Goal: Task Accomplishment & Management: Complete application form

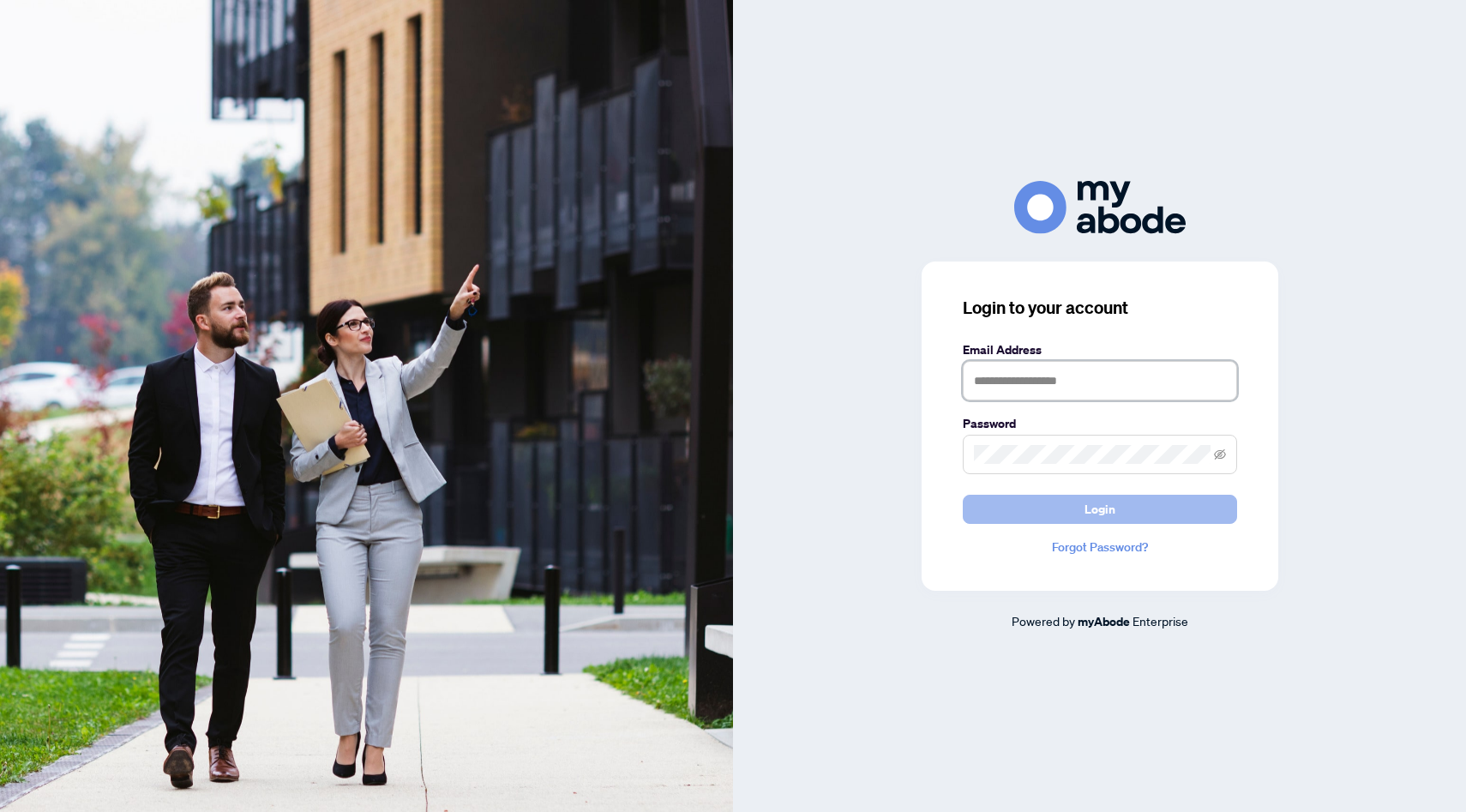
type input "**********"
click at [1022, 515] on button "Login" at bounding box center [1099, 508] width 274 height 29
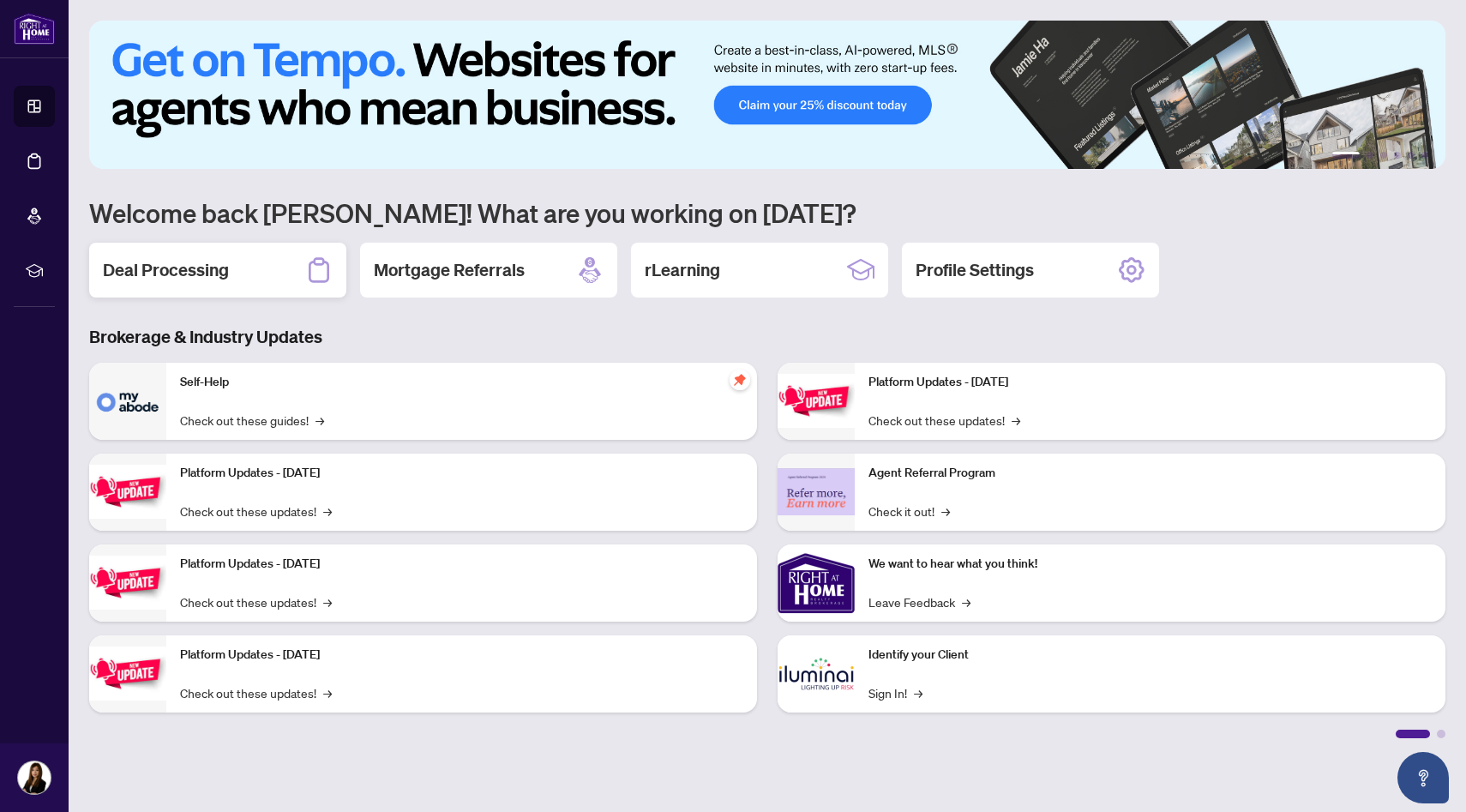
click at [272, 267] on div "Deal Processing" at bounding box center [218, 269] width 257 height 55
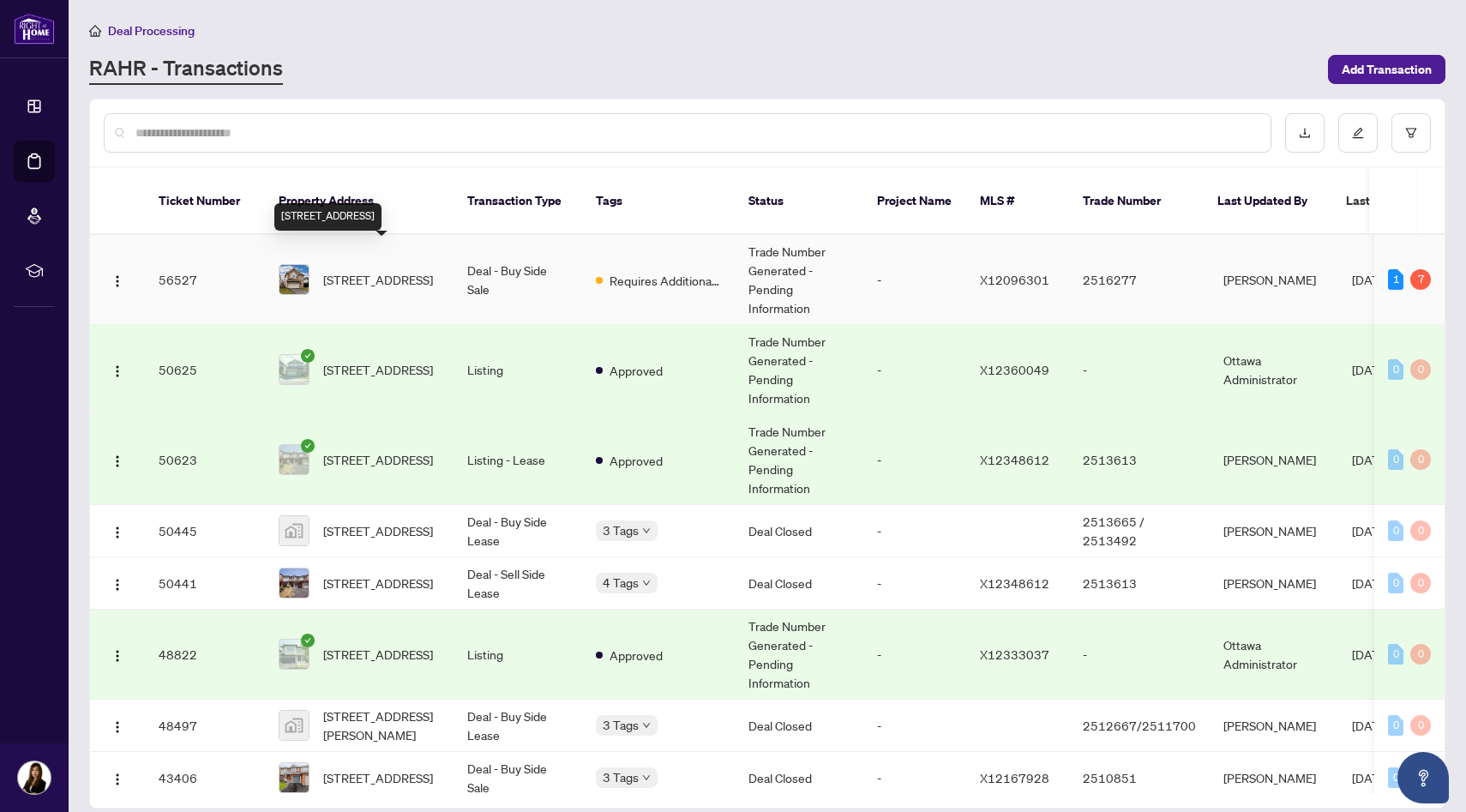
click at [395, 271] on span "45 Catterick Cres, Kanata, Ontario K2K 3M6, Canada" at bounding box center [378, 280] width 109 height 19
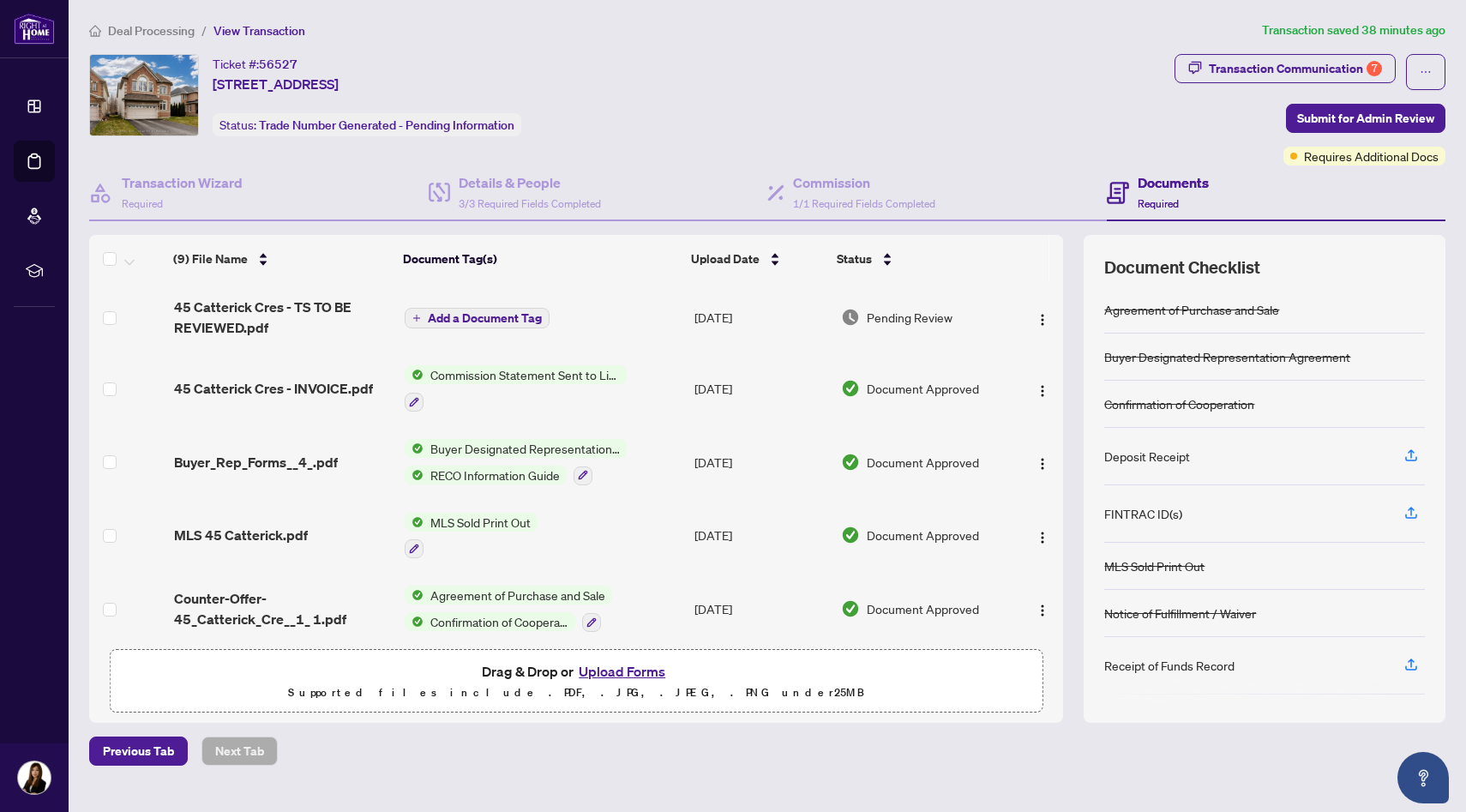
click at [457, 317] on span "Add a Document Tag" at bounding box center [484, 318] width 114 height 12
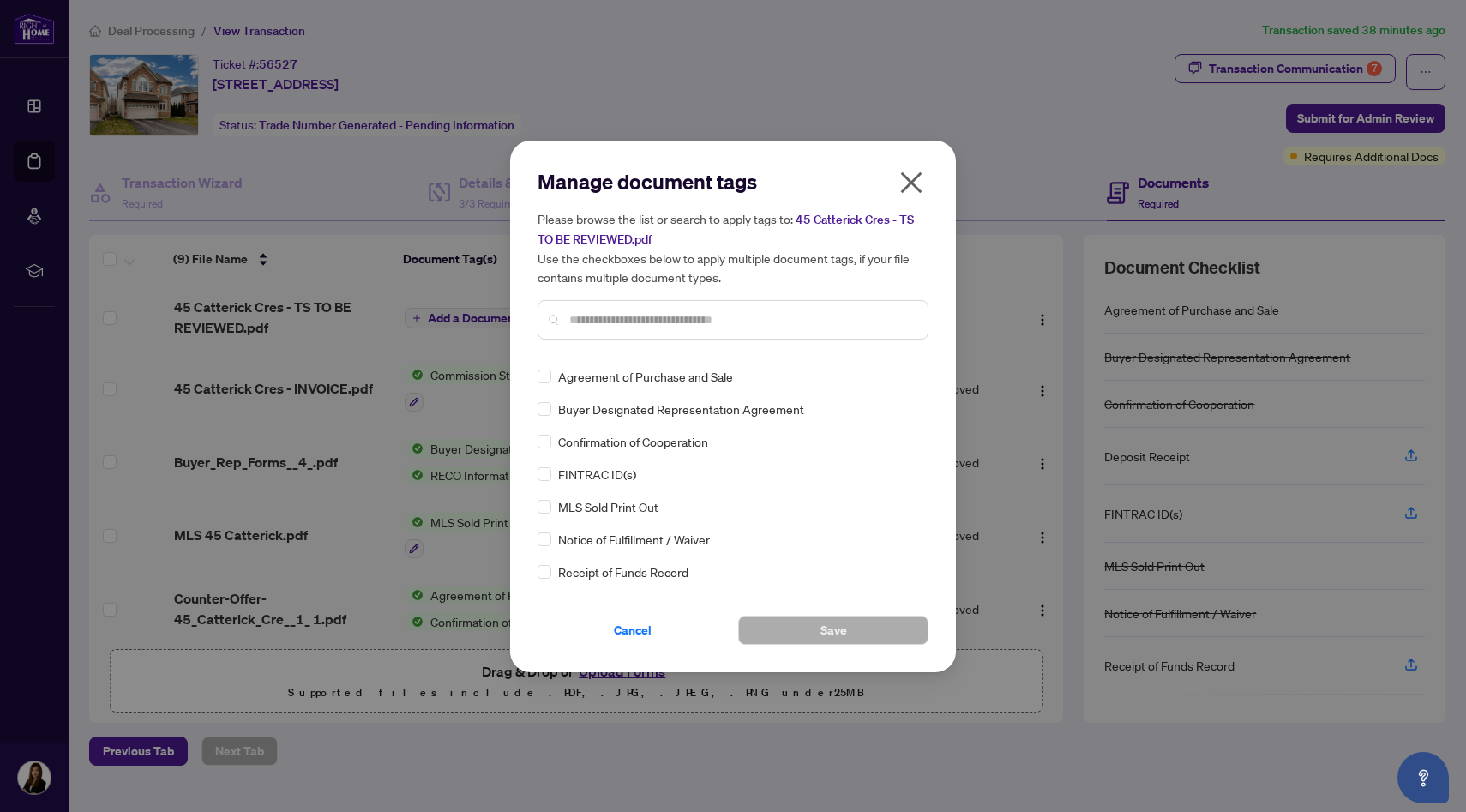
click at [905, 193] on icon "close" at bounding box center [911, 182] width 28 height 28
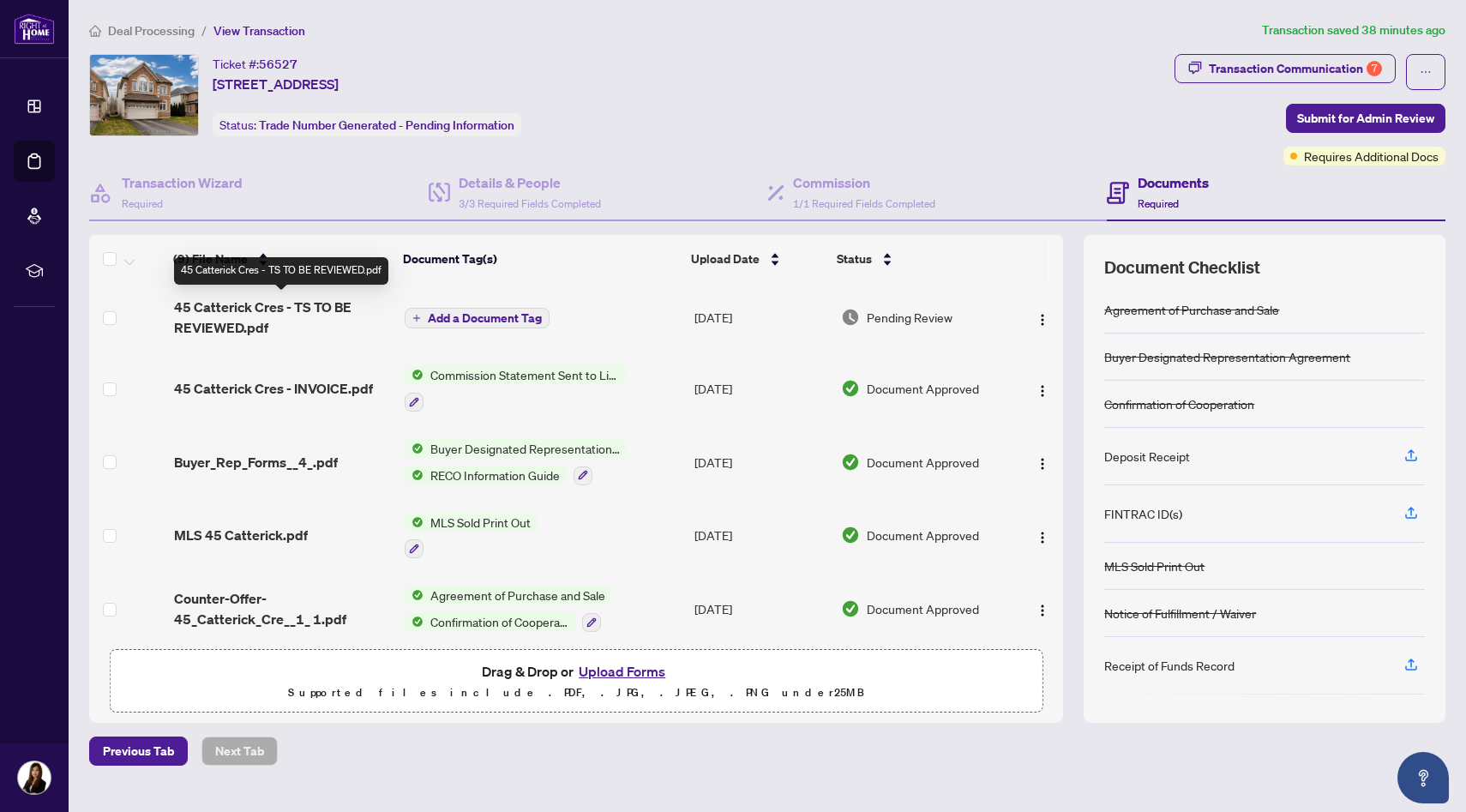
click at [254, 316] on span "45 Catterick Cres - TS TO BE REVIEWED.pdf" at bounding box center [282, 317] width 218 height 41
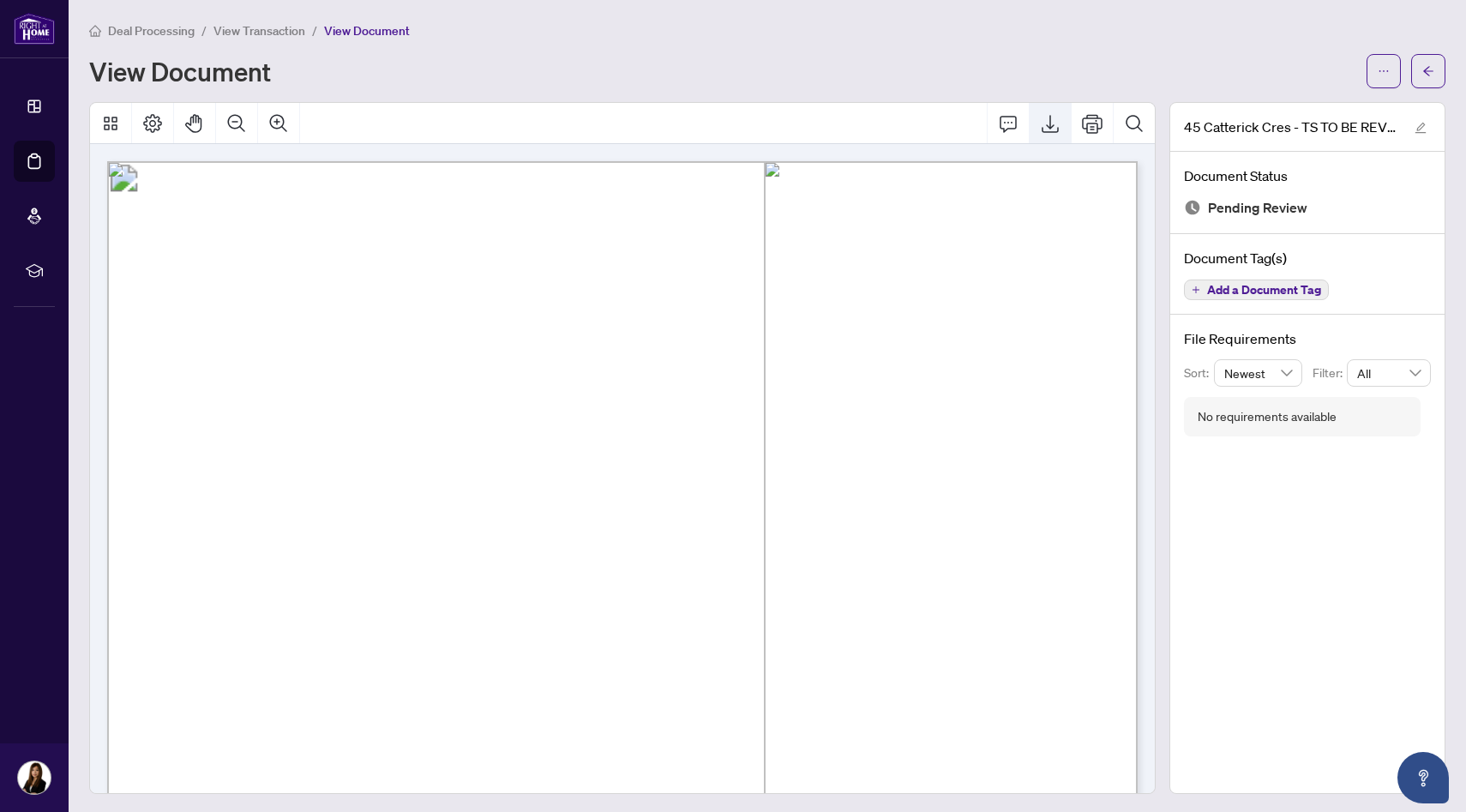
click at [1049, 121] on icon "Export" at bounding box center [1050, 123] width 18 height 18
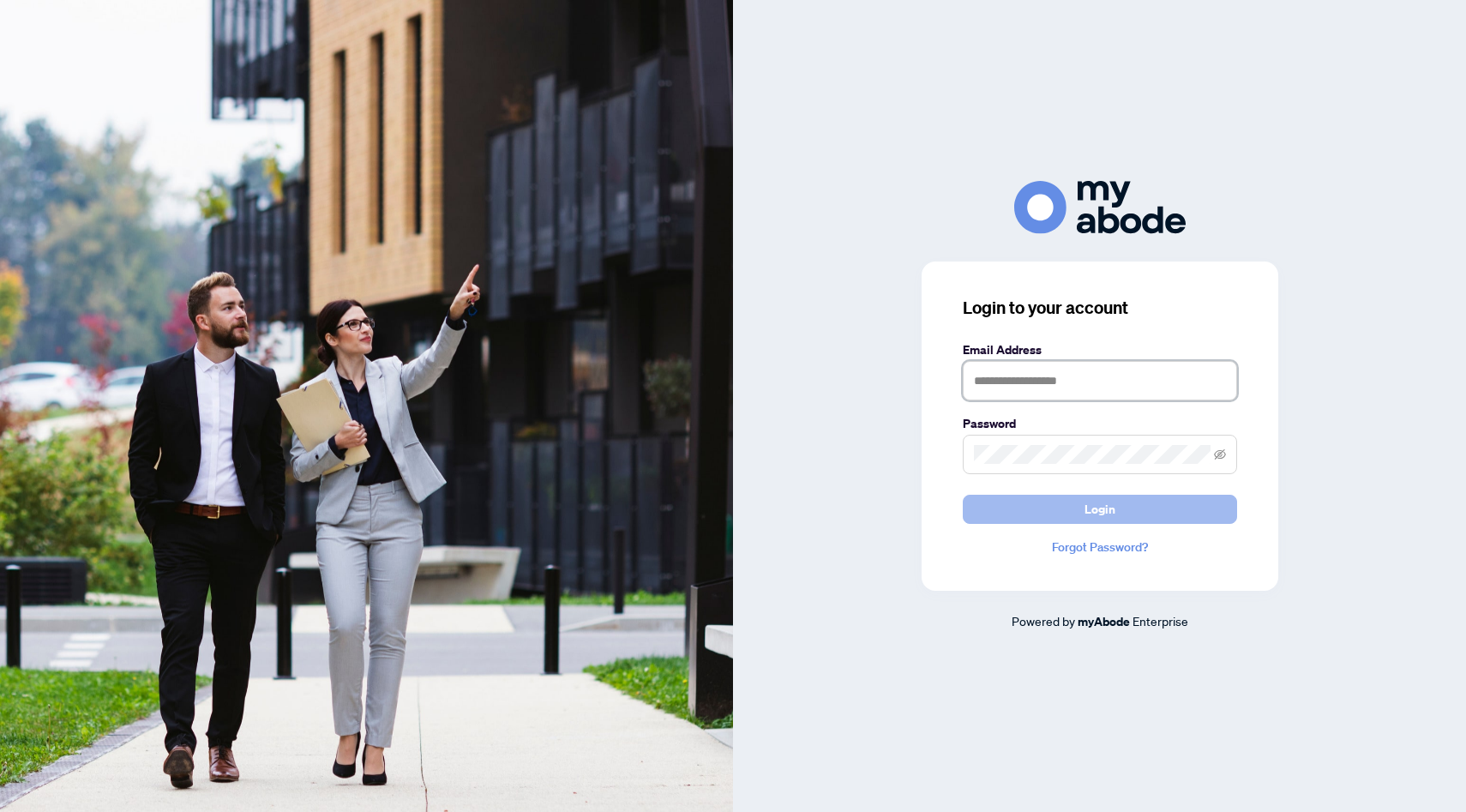
type input "**********"
click at [1021, 512] on button "Login" at bounding box center [1099, 508] width 274 height 29
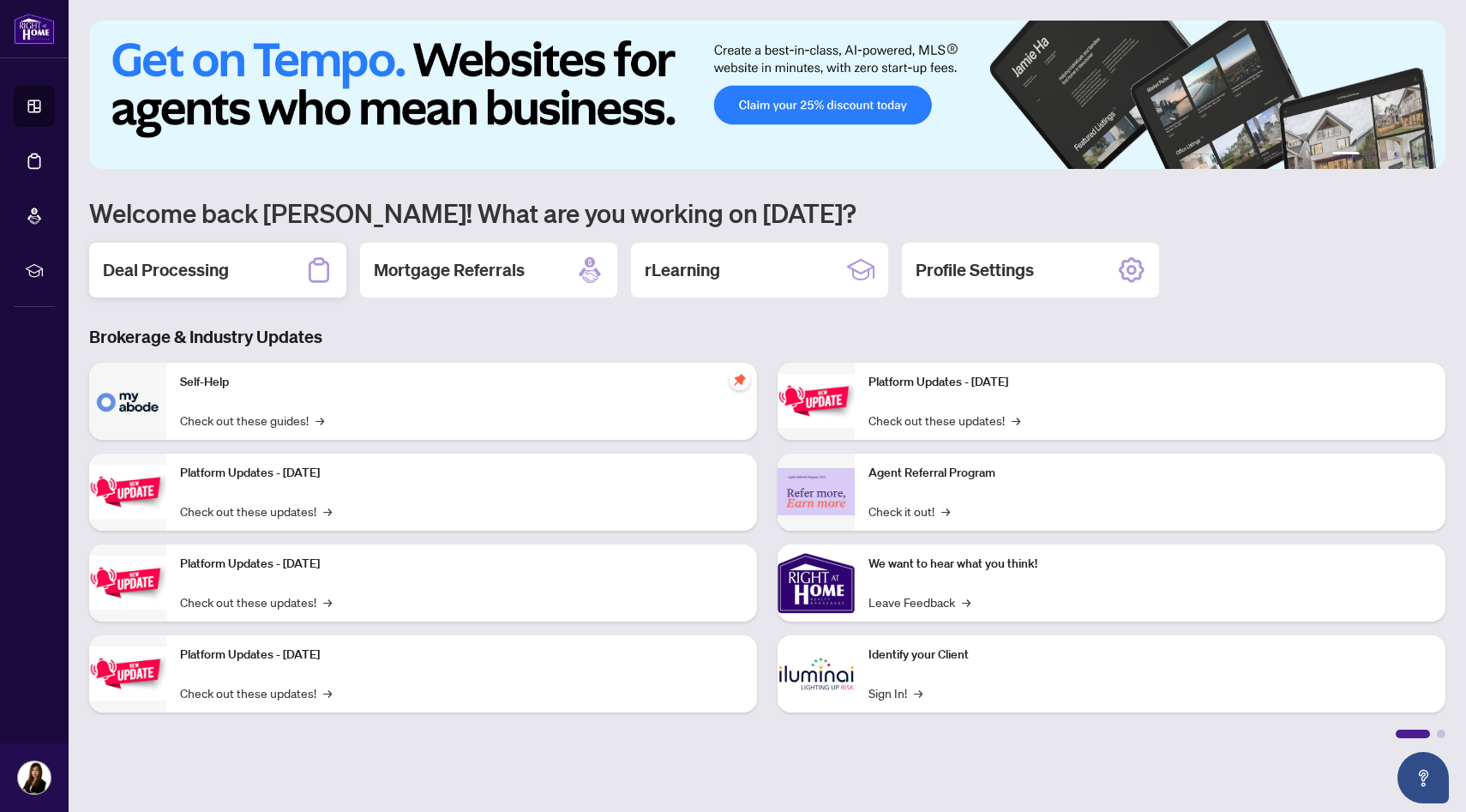
click at [203, 281] on h2 "Deal Processing" at bounding box center [166, 270] width 126 height 24
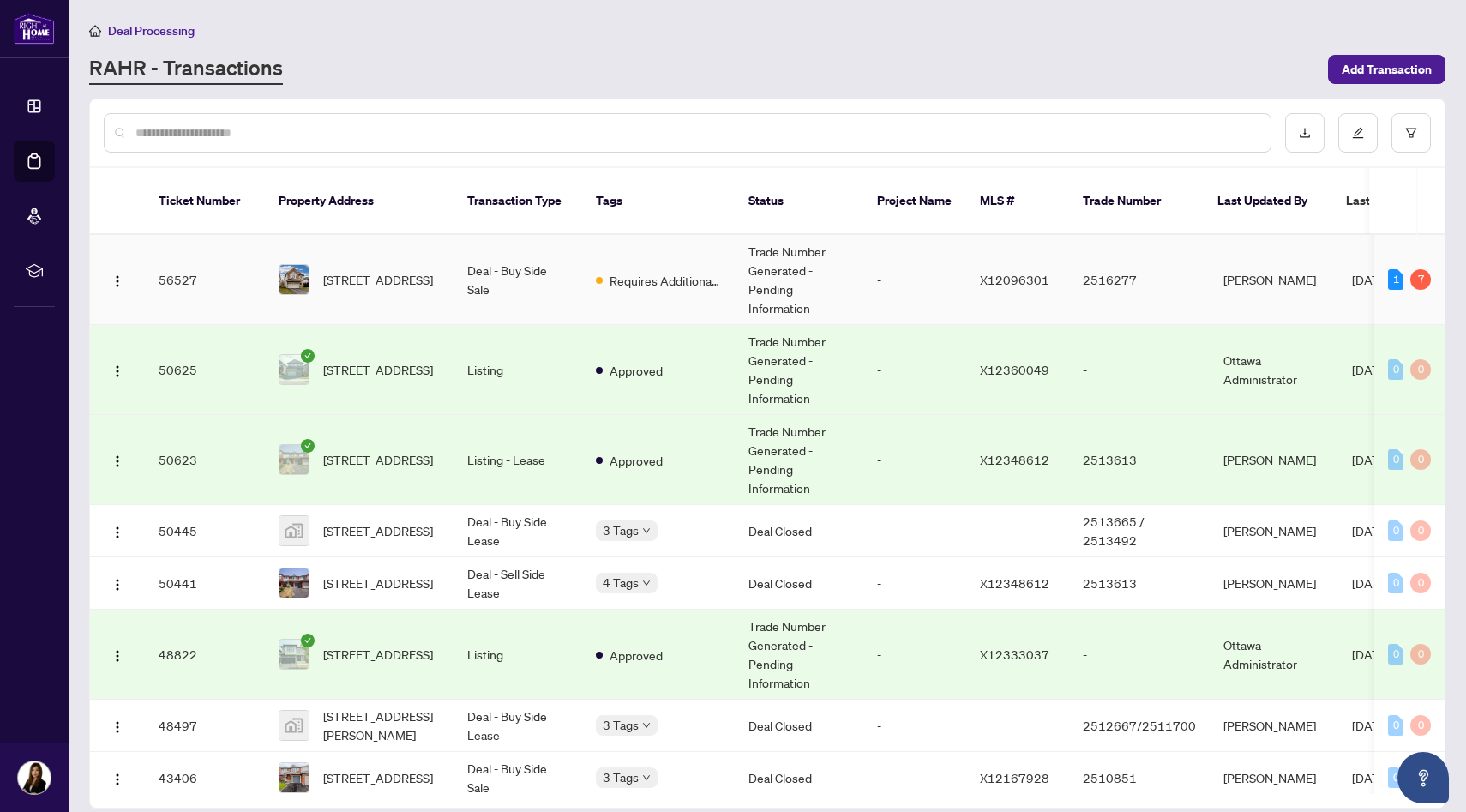
click at [175, 259] on td "56527" at bounding box center [205, 280] width 120 height 90
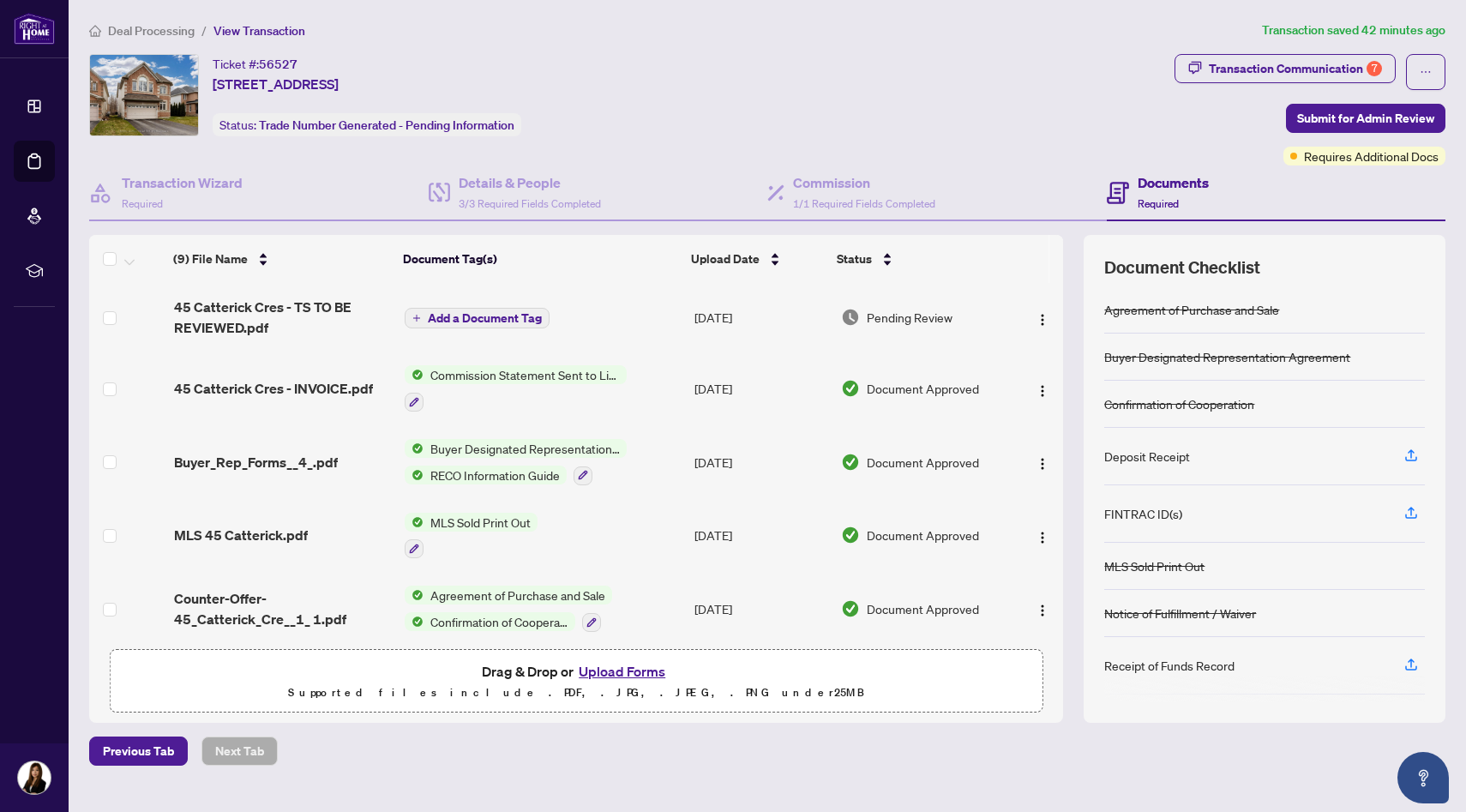
click at [637, 674] on button "Upload Forms" at bounding box center [621, 671] width 97 height 22
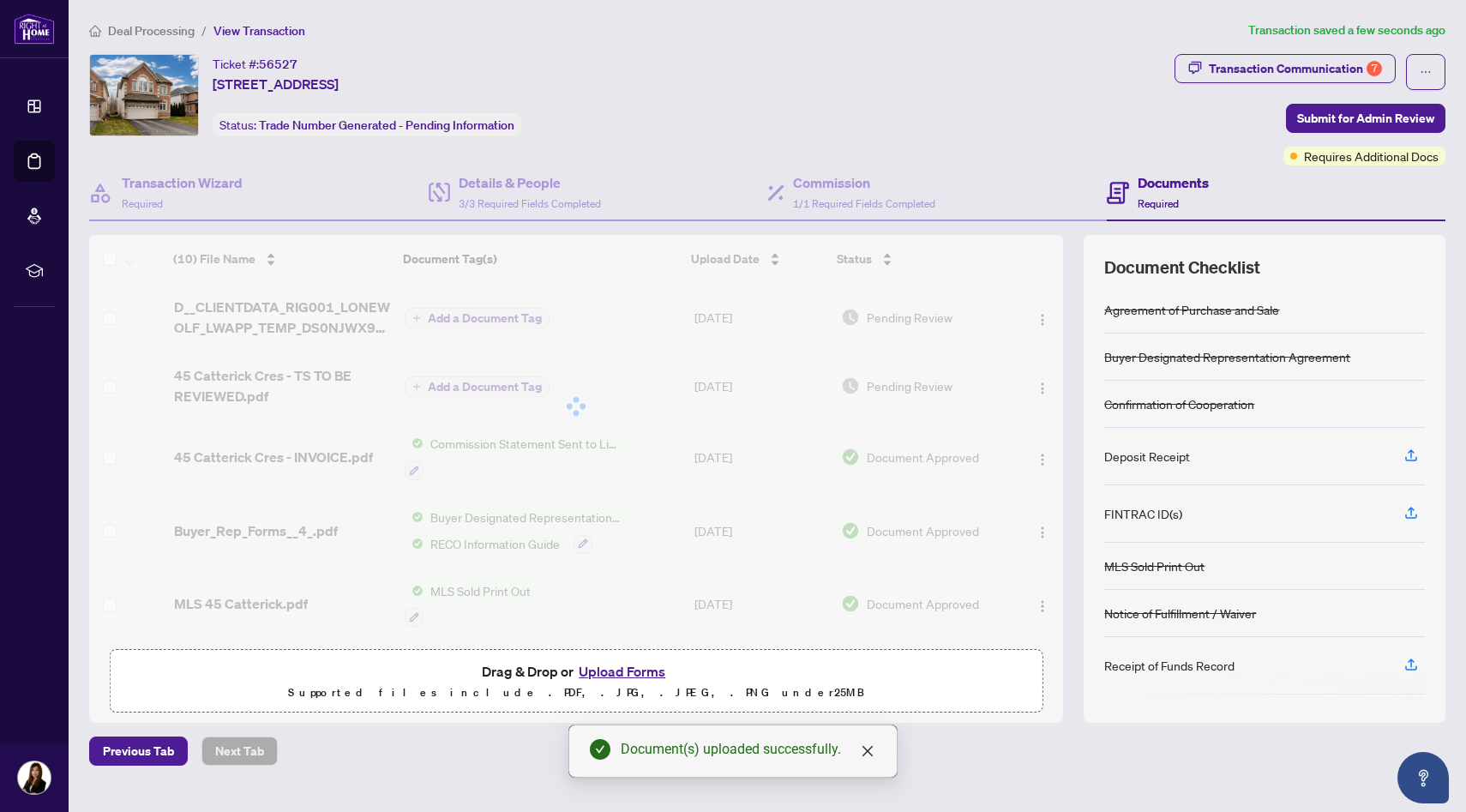
click at [615, 672] on button "Upload Forms" at bounding box center [621, 671] width 97 height 22
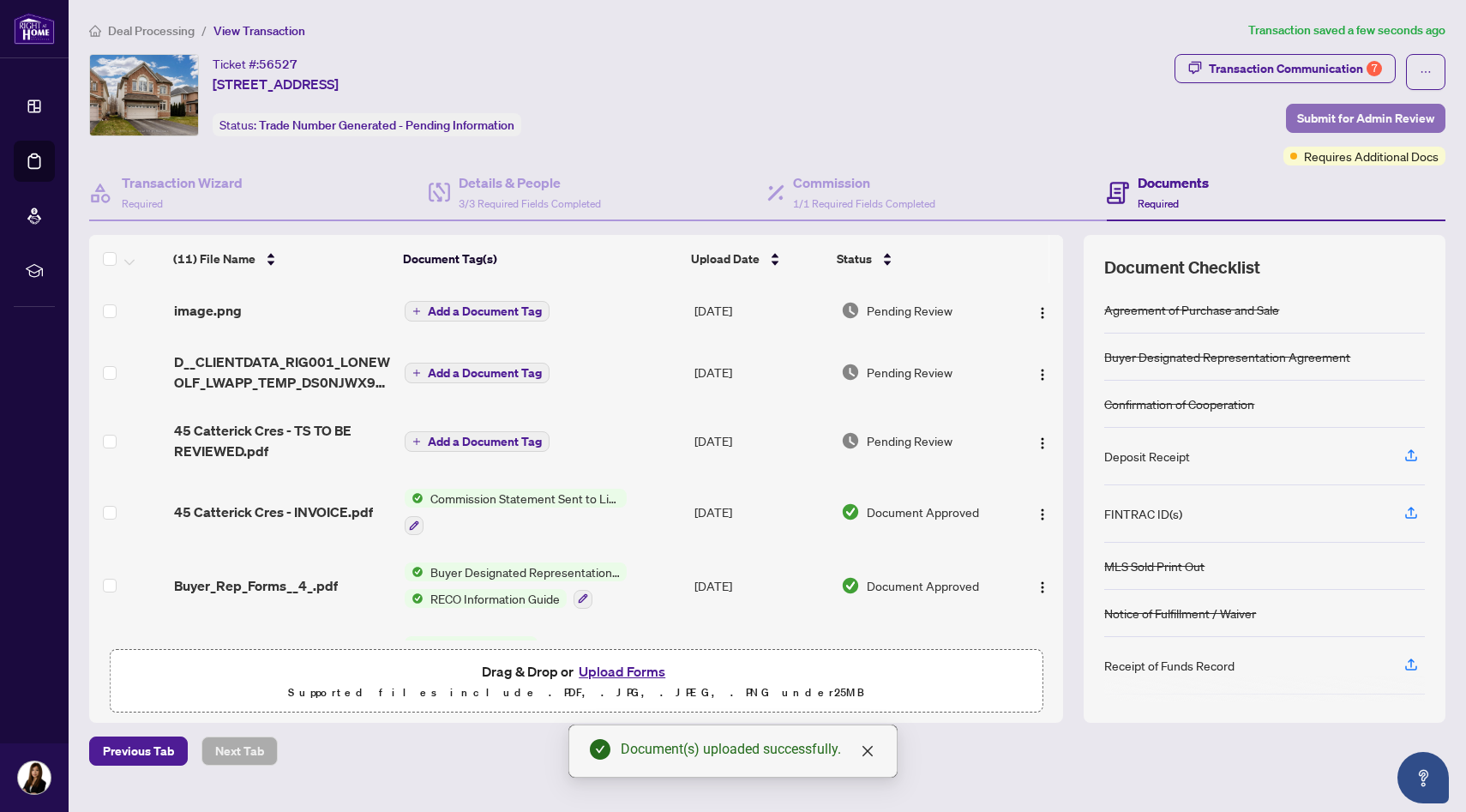
click at [1304, 123] on span "Submit for Admin Review" at bounding box center [1365, 119] width 137 height 28
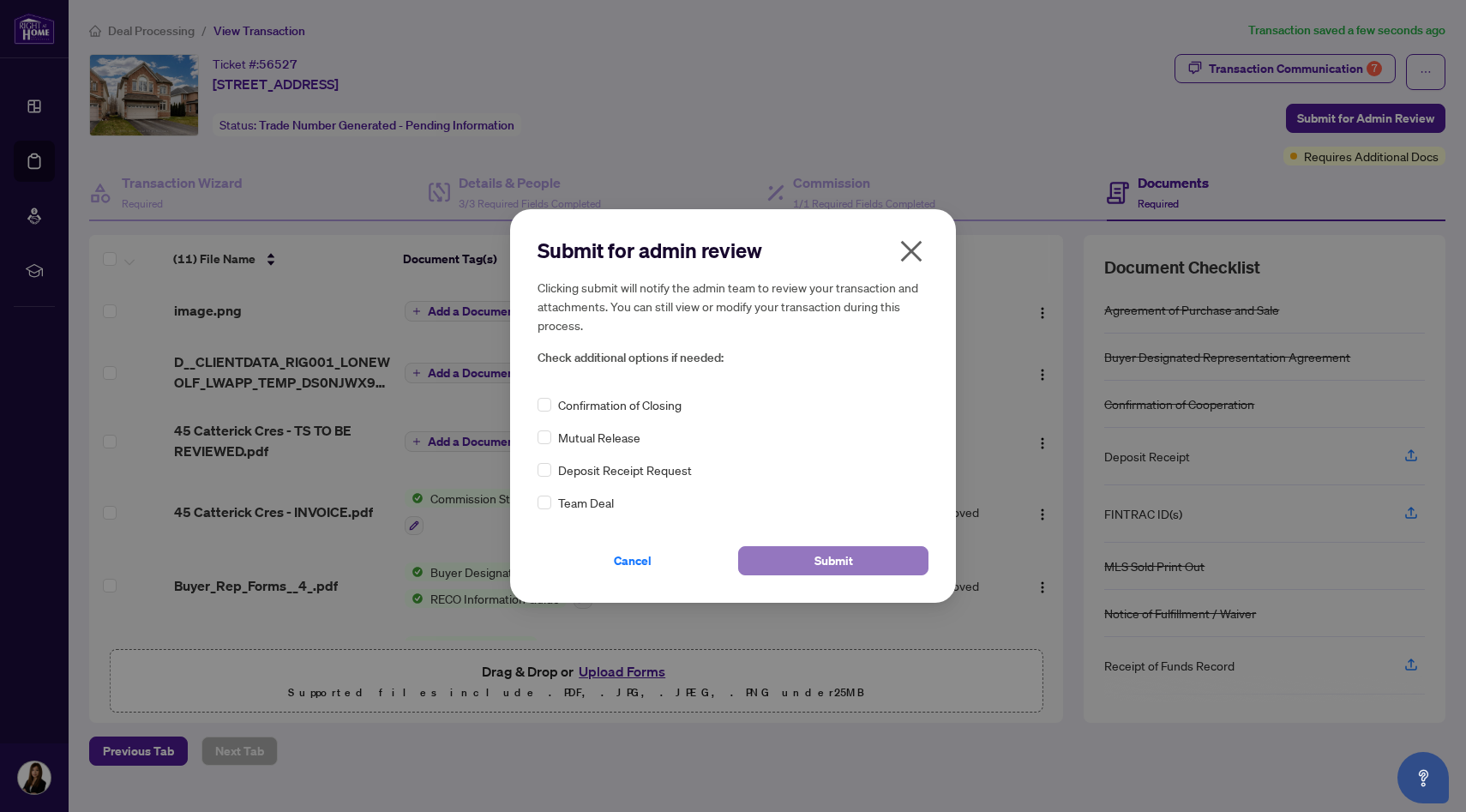
click at [780, 562] on button "Submit" at bounding box center [833, 560] width 190 height 29
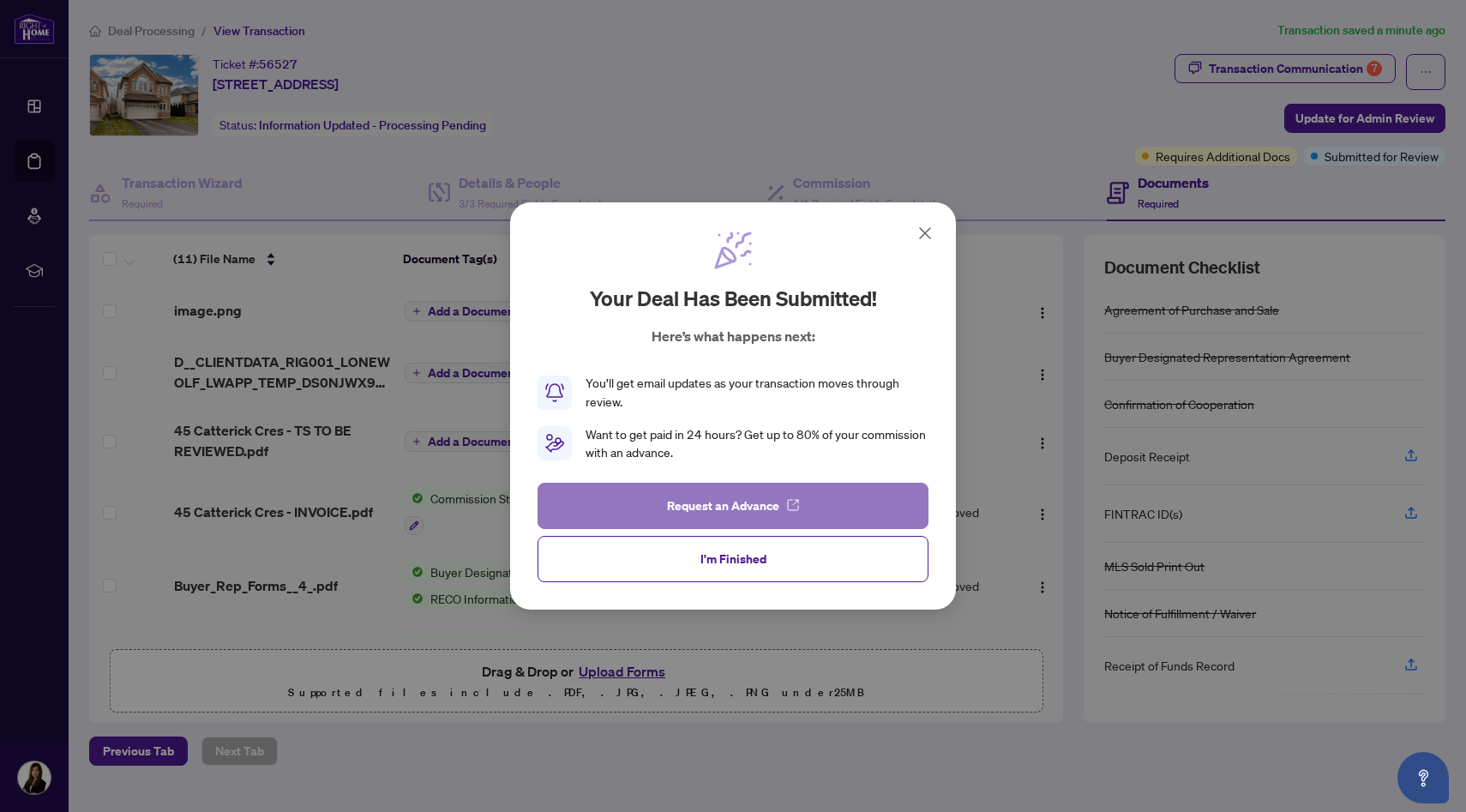
click at [713, 506] on span "Request an Advance" at bounding box center [722, 506] width 112 height 28
